Goal: Information Seeking & Learning: Learn about a topic

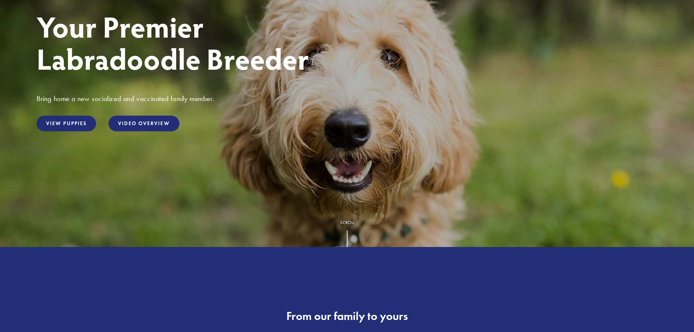
scroll to position [146, 0]
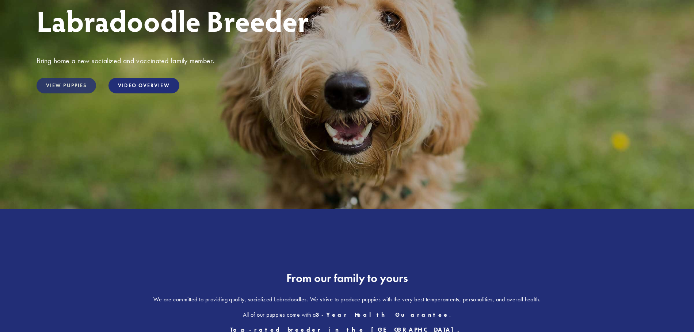
click at [61, 88] on link "View Puppies" at bounding box center [67, 86] width 60 height 16
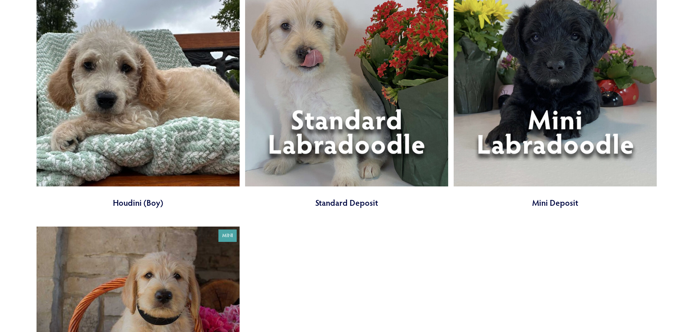
scroll to position [986, 0]
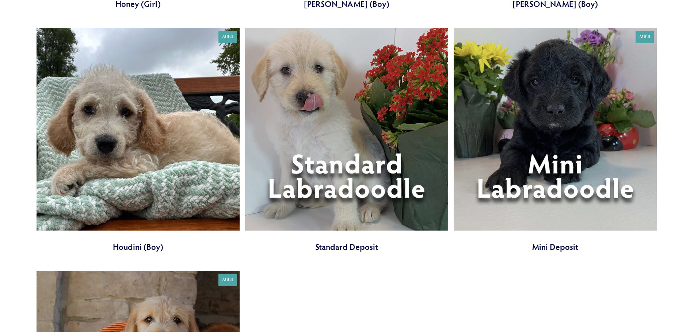
click at [311, 194] on link at bounding box center [346, 140] width 203 height 225
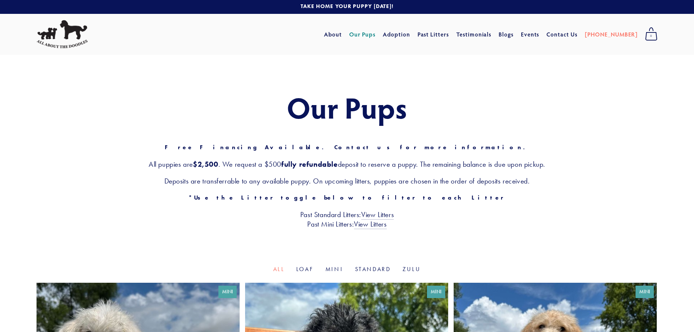
scroll to position [0, 0]
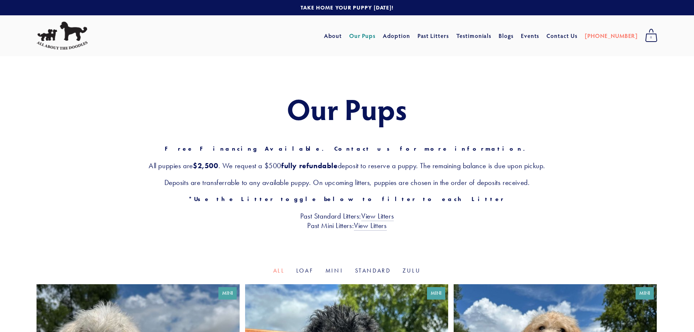
click at [304, 274] on li "Loaf" at bounding box center [305, 271] width 18 height 8
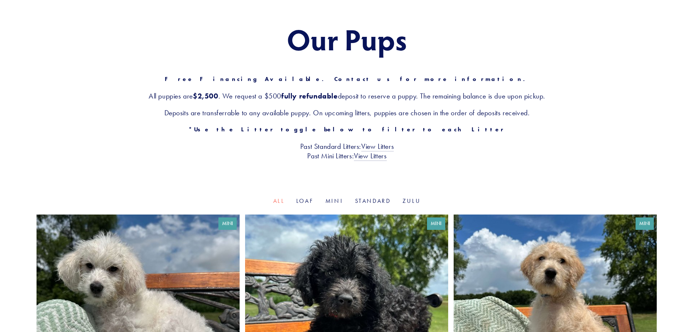
scroll to position [146, 0]
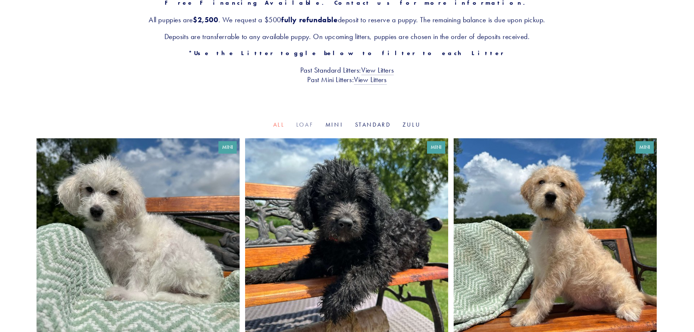
click at [307, 126] on link "Loaf" at bounding box center [305, 124] width 18 height 7
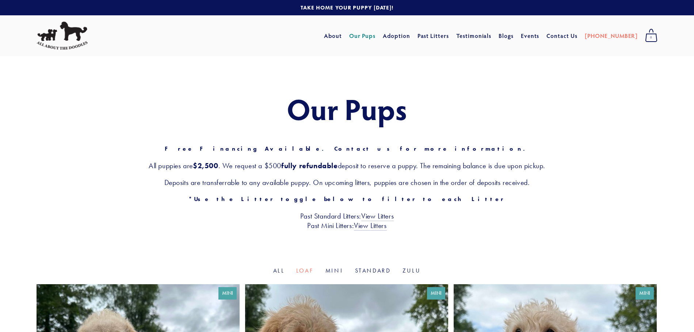
click at [374, 274] on li "Standard" at bounding box center [373, 271] width 36 height 8
click at [372, 271] on link "Standard" at bounding box center [373, 270] width 36 height 7
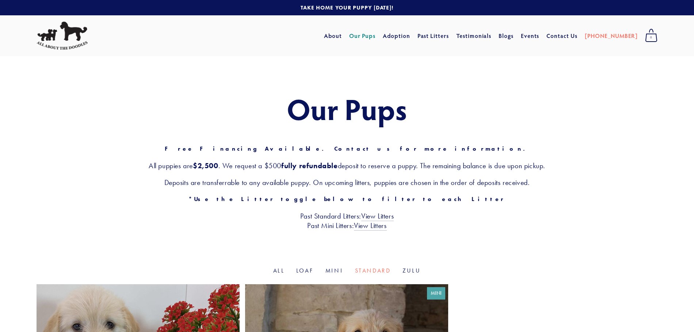
scroll to position [183, 0]
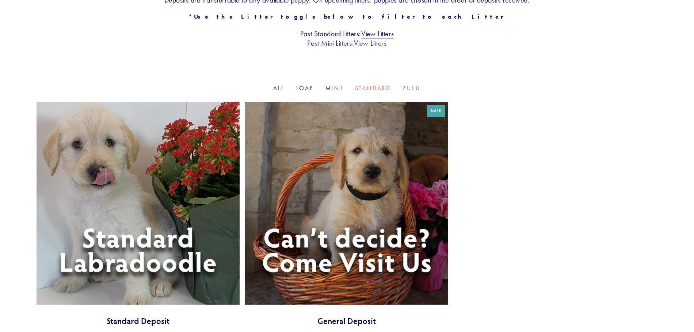
click at [410, 88] on link "Zulu" at bounding box center [411, 88] width 18 height 7
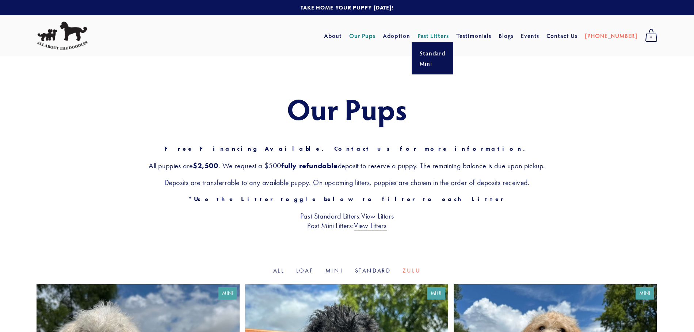
click at [449, 34] on link "Past Litters" at bounding box center [433, 36] width 32 height 8
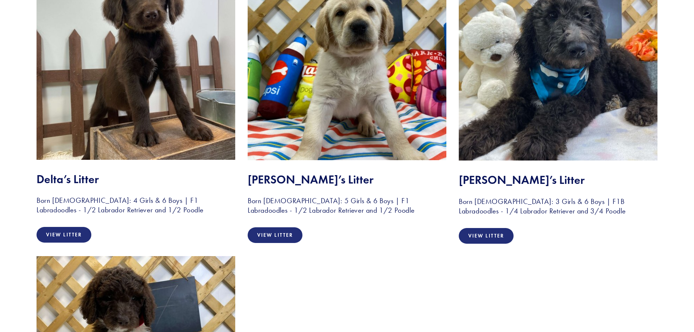
scroll to position [1899, 0]
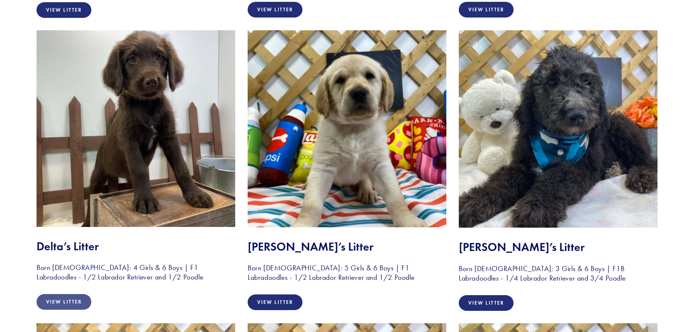
click at [58, 302] on link "View Litter" at bounding box center [64, 302] width 55 height 16
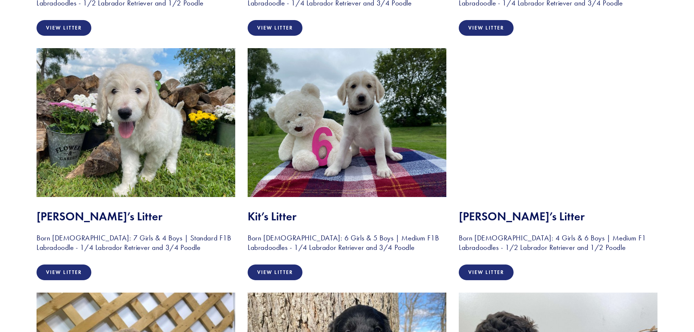
scroll to position [1341, 0]
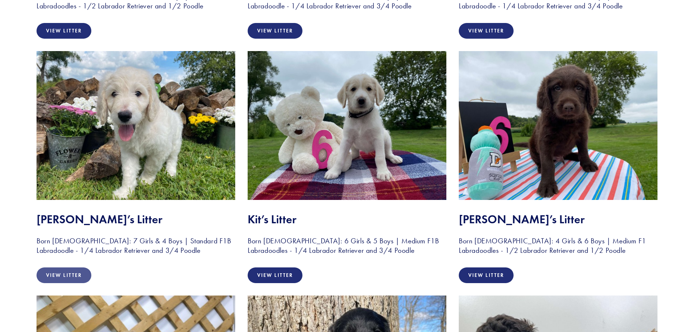
click at [66, 278] on link "View Litter" at bounding box center [64, 276] width 55 height 16
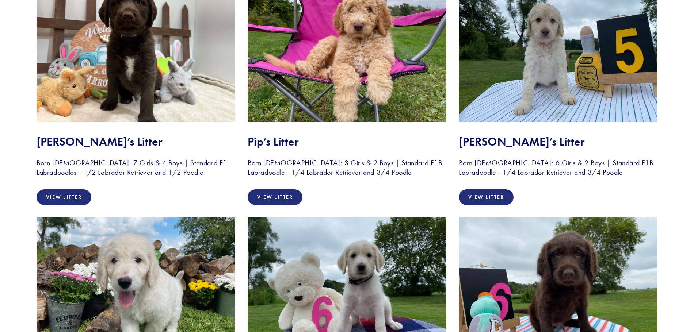
scroll to position [1152, 0]
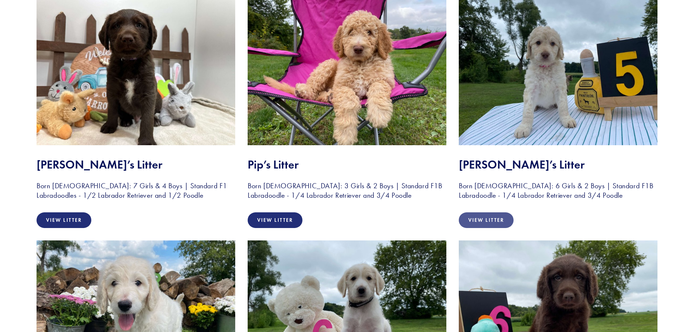
click at [468, 215] on link "View Litter" at bounding box center [486, 221] width 55 height 16
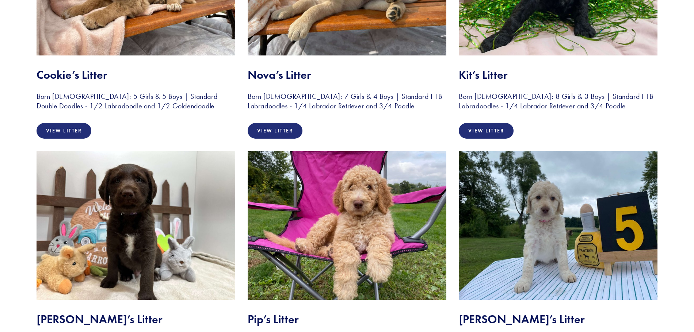
scroll to position [1146, 0]
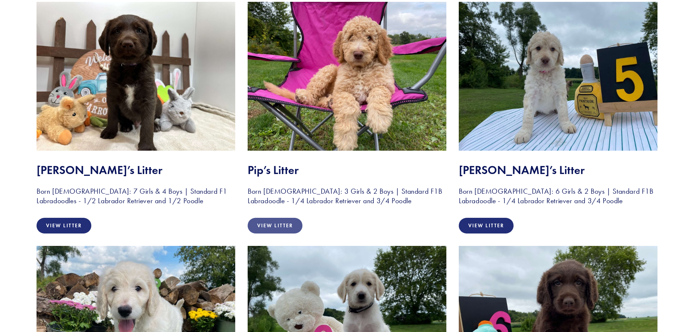
click at [256, 227] on link "View Litter" at bounding box center [275, 226] width 55 height 16
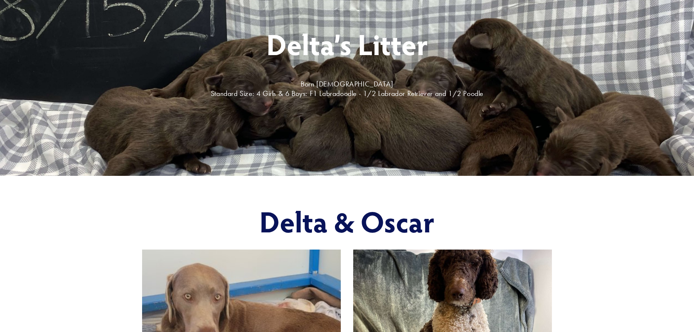
scroll to position [73, 0]
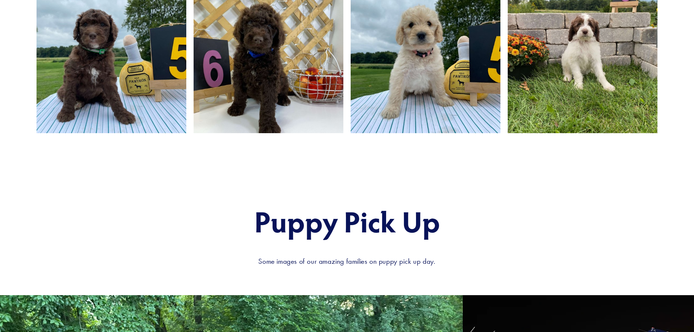
scroll to position [730, 0]
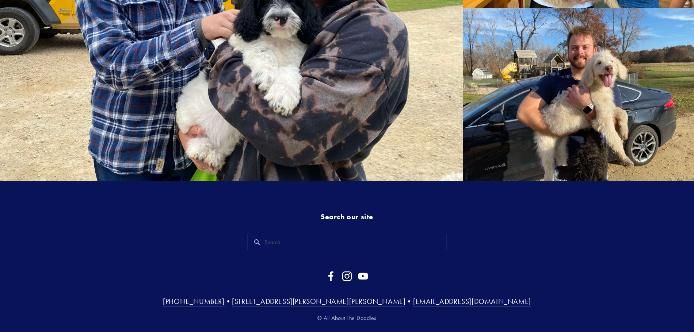
scroll to position [1253, 0]
